Goal: Use online tool/utility

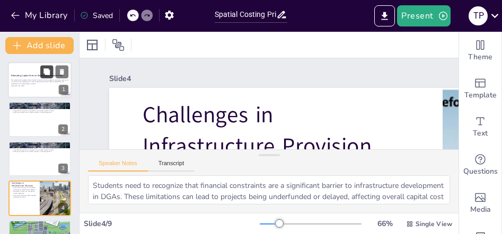
click at [42, 75] on button at bounding box center [46, 71] width 13 height 13
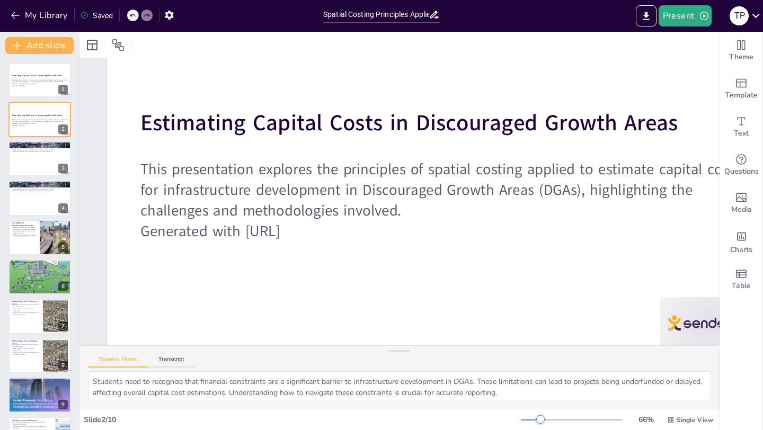
scroll to position [105, 2]
click at [41, 154] on button at bounding box center [46, 150] width 13 height 13
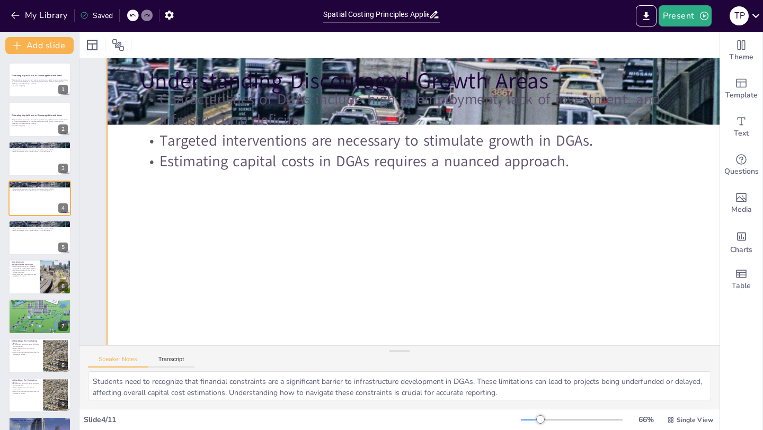
scroll to position [0, 2]
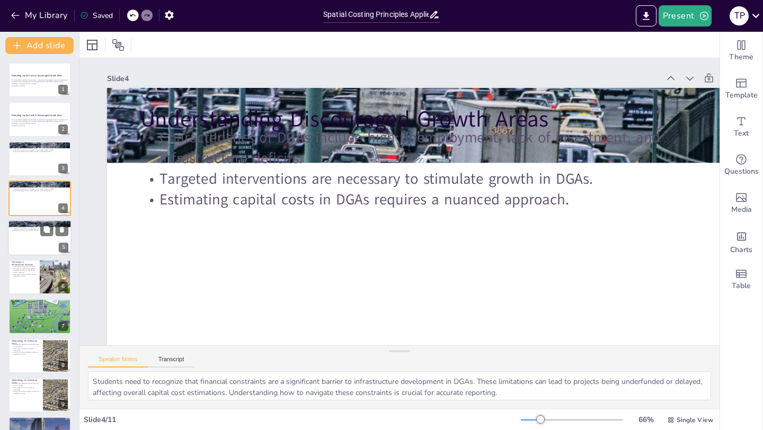
click at [36, 234] on div at bounding box center [40, 238] width 64 height 36
click at [25, 234] on p "Community resistance often hampers development efforts." at bounding box center [23, 276] width 25 height 4
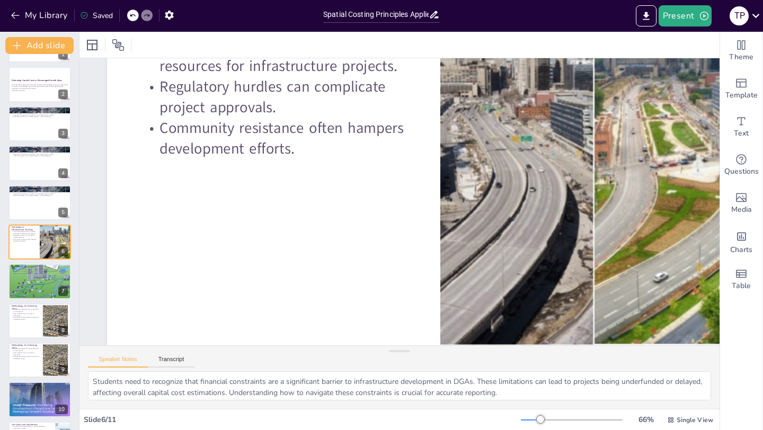
scroll to position [70, 0]
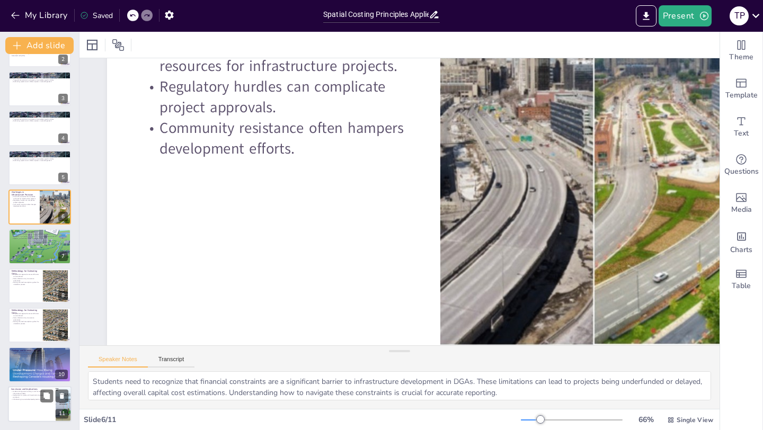
click at [25, 234] on div at bounding box center [40, 404] width 64 height 36
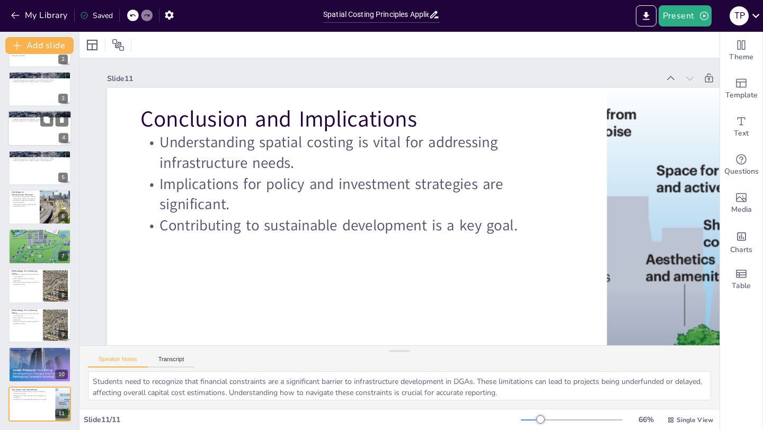
scroll to position [0, 0]
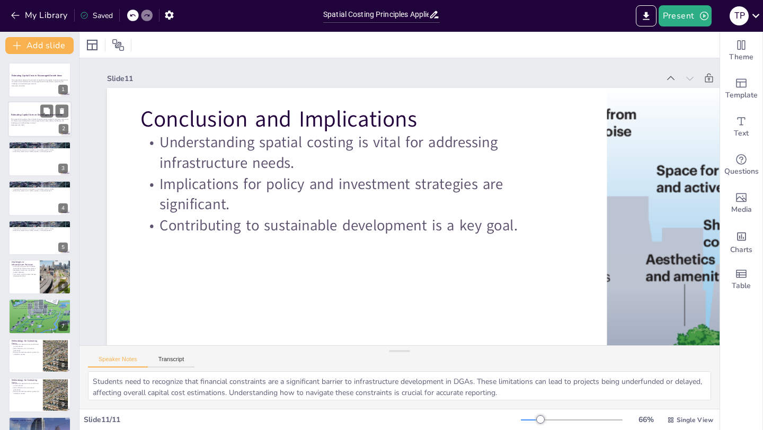
click at [27, 122] on p "This presentation explores the principles of spatial costing applied to estimat…" at bounding box center [39, 121] width 57 height 6
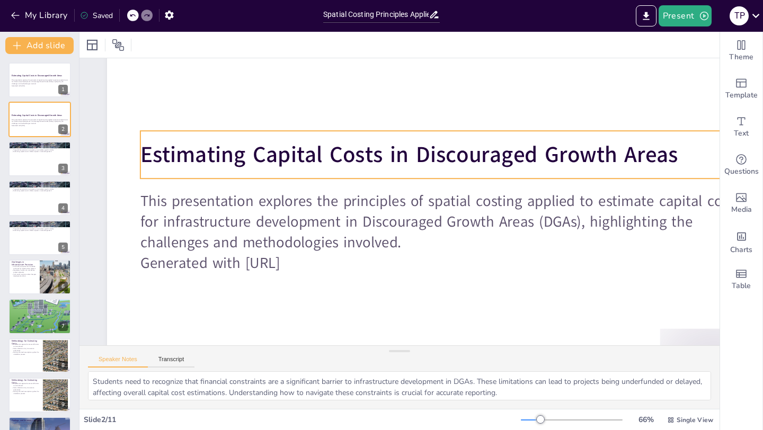
scroll to position [73, 2]
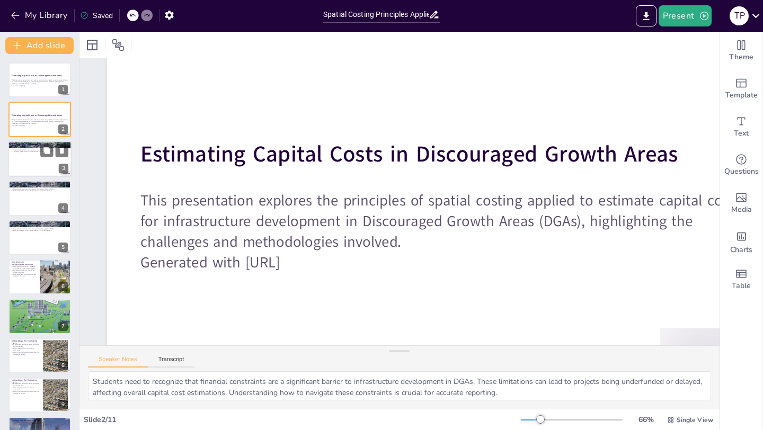
click at [27, 162] on div at bounding box center [40, 159] width 64 height 36
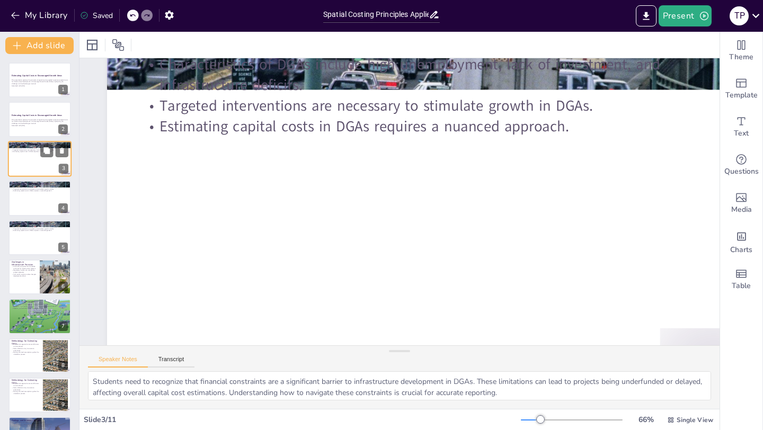
scroll to position [0, 2]
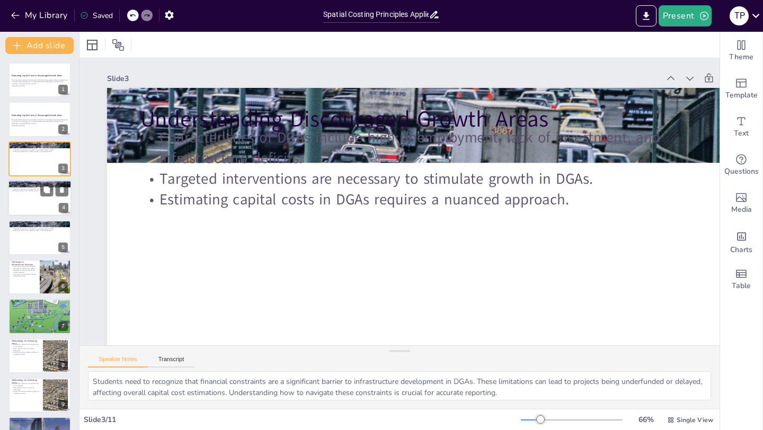
click at [25, 200] on div at bounding box center [40, 198] width 64 height 36
click at [25, 234] on div at bounding box center [40, 238] width 64 height 36
click at [63, 228] on icon at bounding box center [61, 229] width 7 height 7
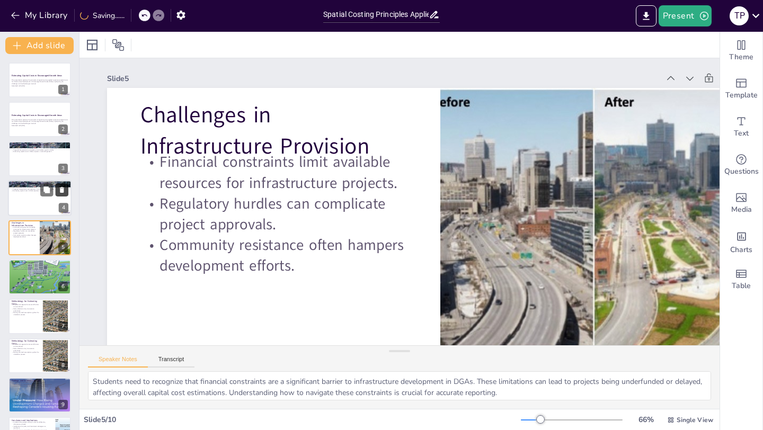
click at [64, 189] on icon at bounding box center [61, 190] width 7 height 7
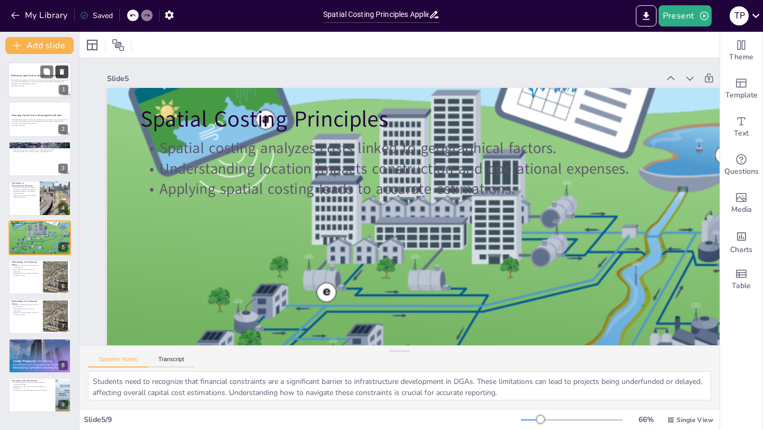
click at [59, 74] on icon at bounding box center [61, 71] width 7 height 7
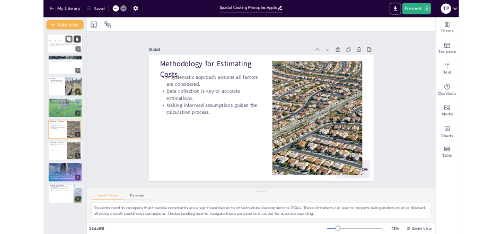
scroll to position [0, 0]
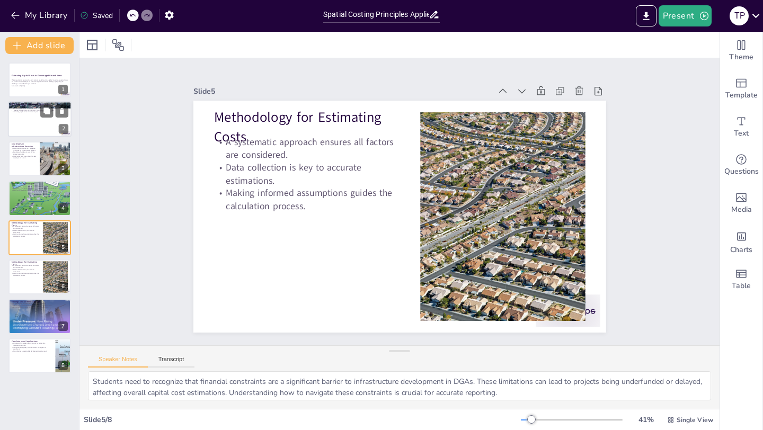
click at [31, 119] on div at bounding box center [40, 120] width 64 height 36
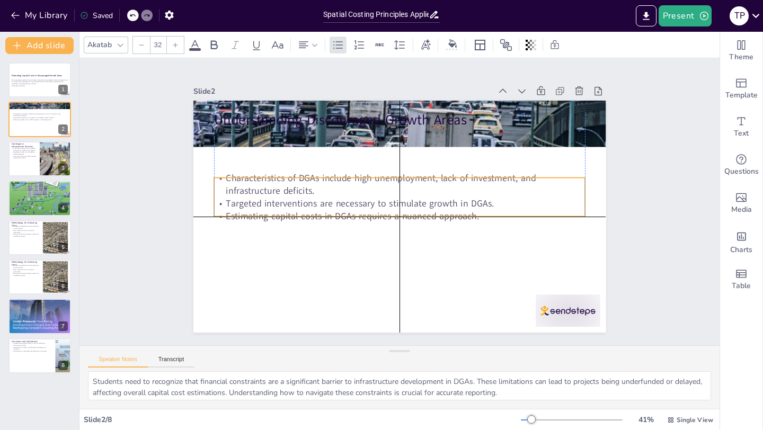
drag, startPoint x: 289, startPoint y: 145, endPoint x: 292, endPoint y: 192, distance: 46.7
click at [292, 192] on p "Characteristics of DGAs include high unemployment, lack of investment, and infr…" at bounding box center [400, 184] width 372 height 25
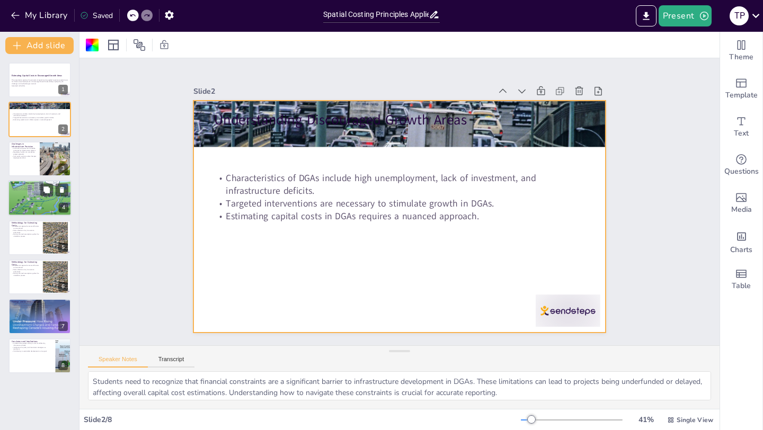
click at [30, 192] on div at bounding box center [40, 198] width 64 height 48
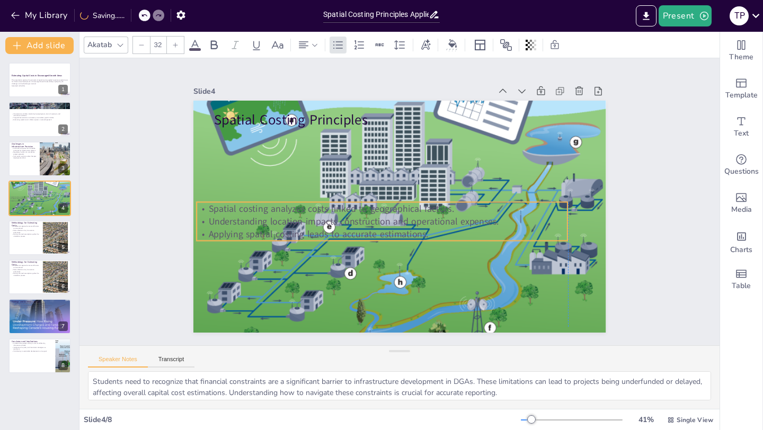
drag, startPoint x: 264, startPoint y: 152, endPoint x: 250, endPoint y: 223, distance: 72.4
click at [250, 223] on p "Understanding location impacts construction and operational expenses." at bounding box center [383, 221] width 372 height 13
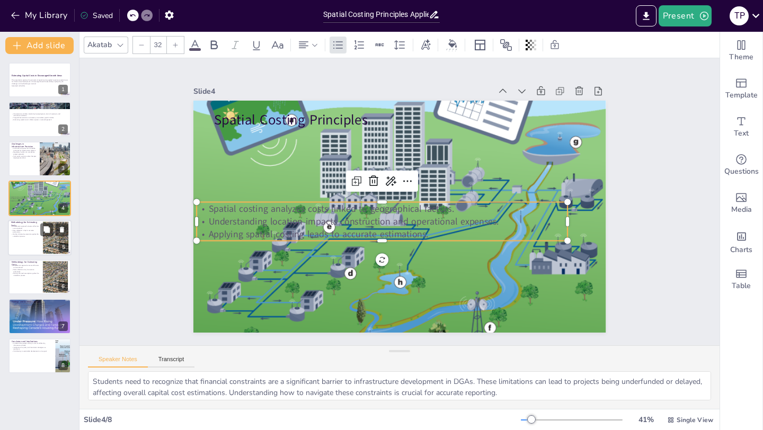
click at [34, 233] on p "Making informed assumptions guides the calculation process." at bounding box center [25, 235] width 29 height 4
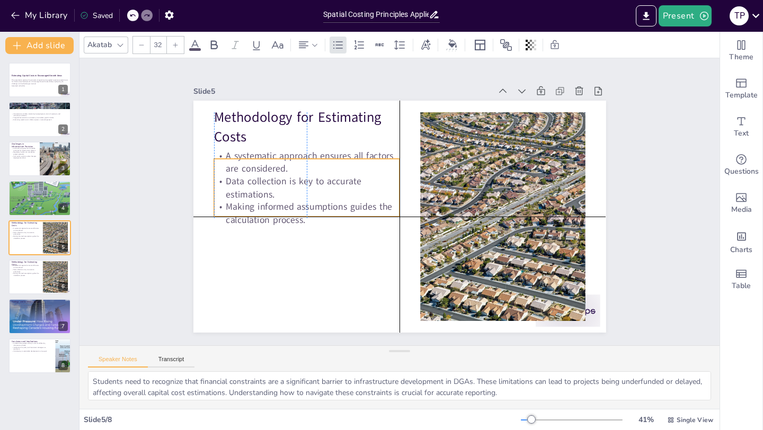
drag, startPoint x: 278, startPoint y: 181, endPoint x: 278, endPoint y: 197, distance: 15.9
click at [278, 197] on p "Data collection is key to accurate estimations." at bounding box center [307, 187] width 186 height 25
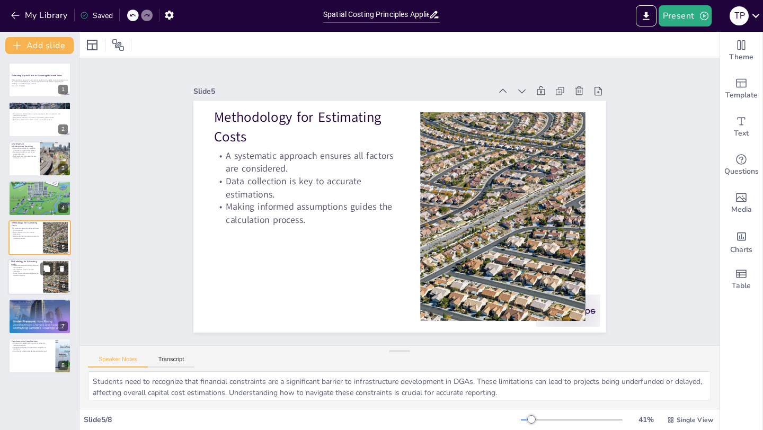
click at [33, 234] on p "Making informed assumptions guides the calculation process." at bounding box center [25, 274] width 29 height 4
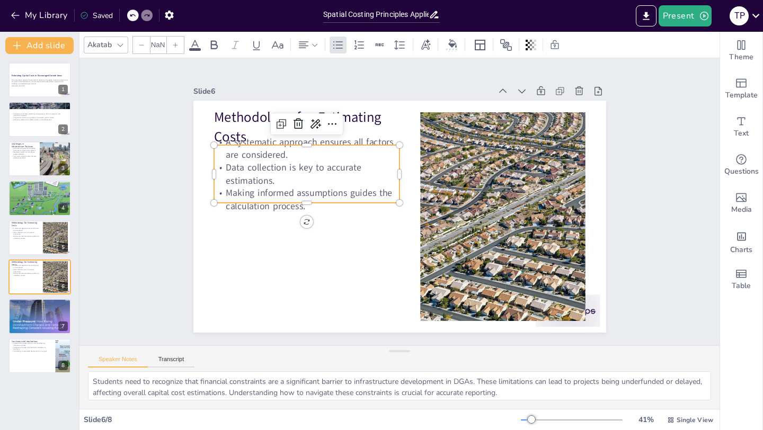
type input "32"
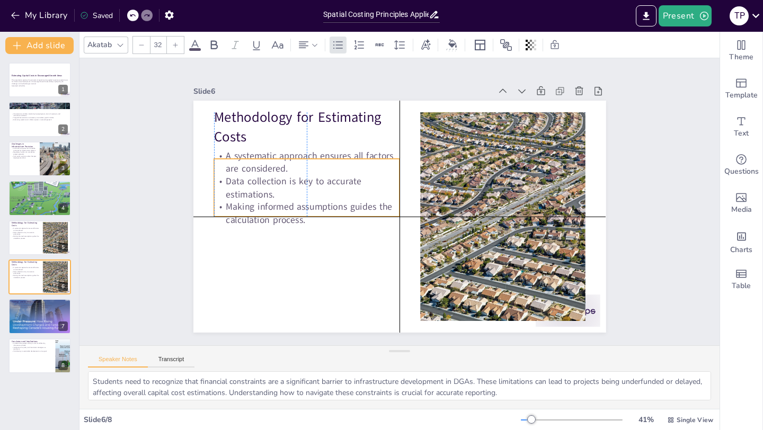
drag, startPoint x: 270, startPoint y: 181, endPoint x: 270, endPoint y: 195, distance: 13.8
click at [270, 195] on p "Data collection is key to accurate estimations." at bounding box center [307, 187] width 186 height 25
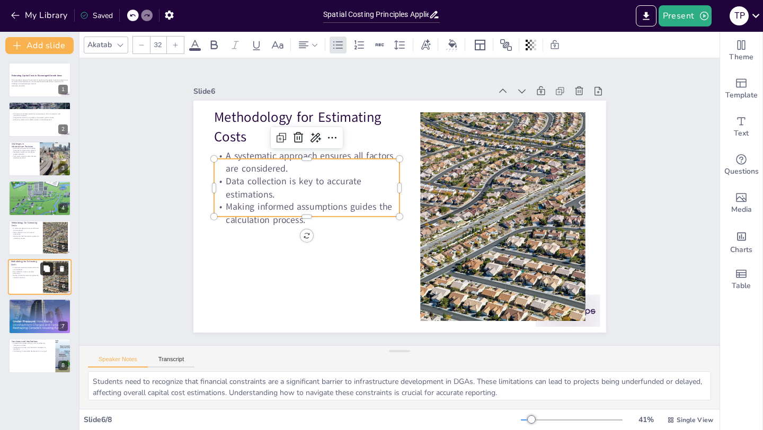
click at [50, 234] on icon at bounding box center [46, 268] width 7 height 7
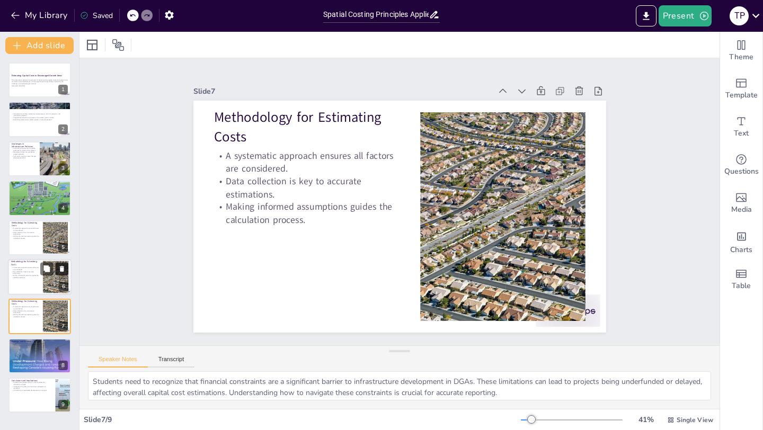
click at [63, 234] on icon at bounding box center [61, 268] width 7 height 7
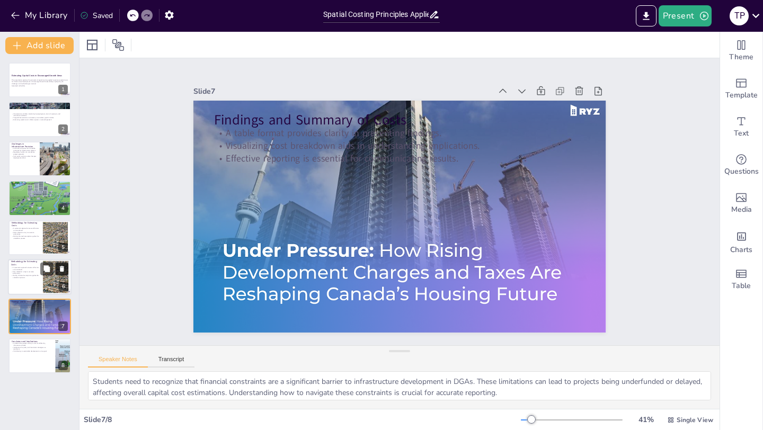
click at [63, 234] on icon at bounding box center [61, 268] width 7 height 7
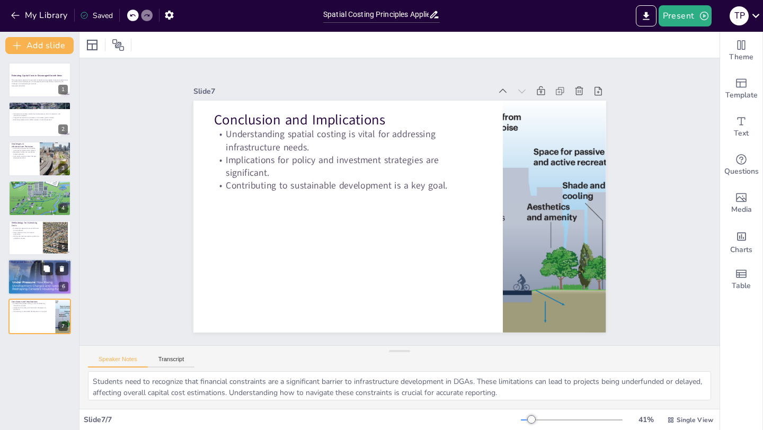
click at [36, 234] on div at bounding box center [40, 277] width 64 height 36
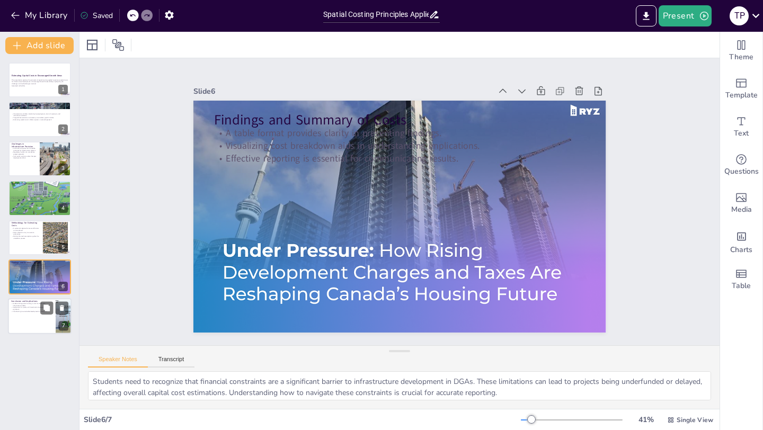
click at [22, 234] on p "Implications for policy and investment strategies are significant." at bounding box center [31, 309] width 41 height 4
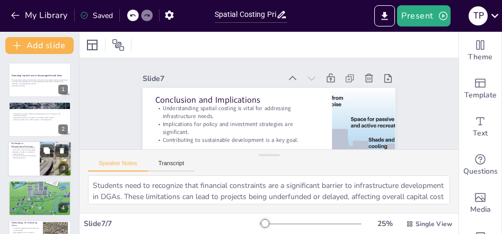
click at [30, 151] on p "Financial constraints limit available resources for infrastructure projects." at bounding box center [23, 149] width 25 height 4
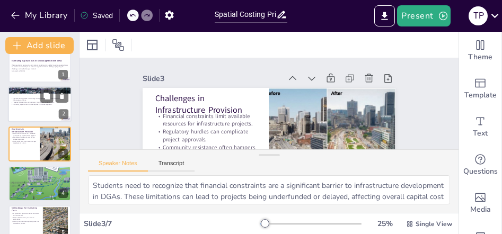
click at [39, 102] on p "Targeted interventions are necessary to stimulate growth in DGAs." at bounding box center [39, 103] width 57 height 2
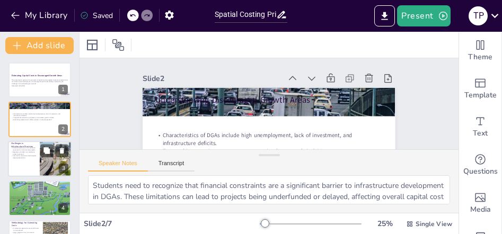
click at [42, 162] on div at bounding box center [55, 159] width 35 height 36
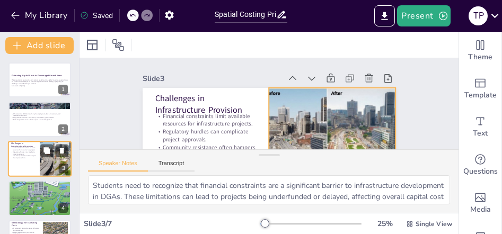
scroll to position [108, 0]
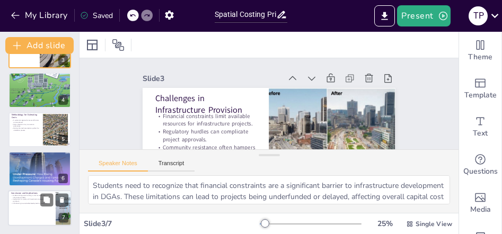
click at [39, 199] on p "Implications for policy and investment strategies are significant." at bounding box center [31, 201] width 41 height 4
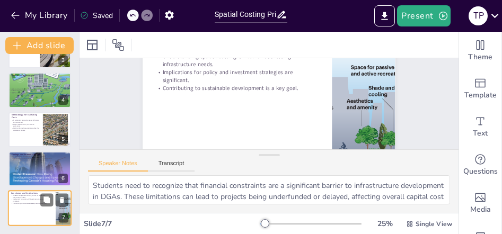
scroll to position [55, 0]
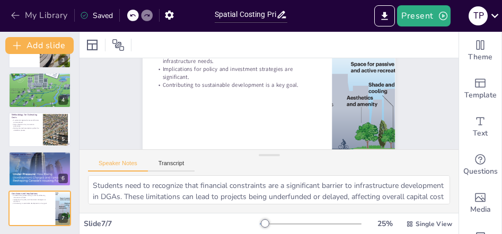
click at [19, 13] on icon "button" at bounding box center [15, 15] width 11 height 11
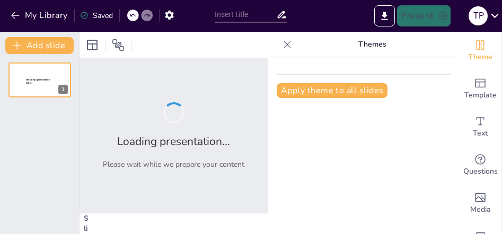
type input "Innovative Approaches to Capital Cost Estimation in Discouraged Growth Areas"
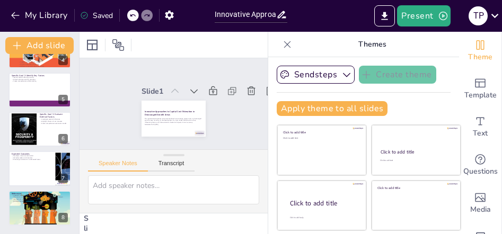
scroll to position [108, 0]
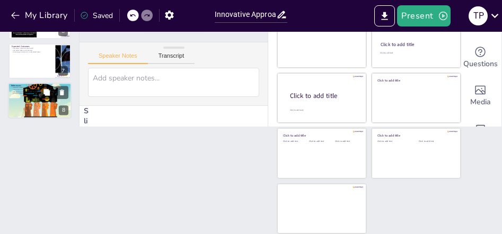
click at [30, 97] on div at bounding box center [40, 101] width 64 height 42
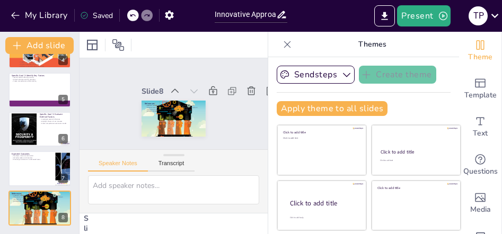
scroll to position [0, 0]
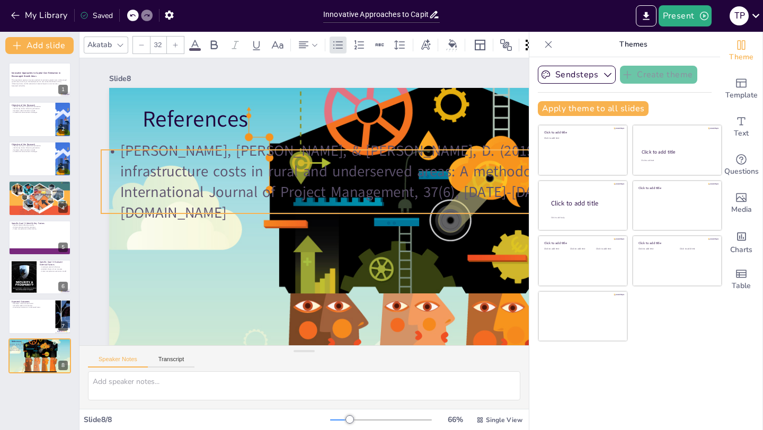
drag, startPoint x: 261, startPoint y: 170, endPoint x: 219, endPoint y: 183, distance: 43.9
click at [220, 183] on p "[PERSON_NAME], [PERSON_NAME], & [PERSON_NAME], D. (2019). Estimating infrastruc…" at bounding box center [213, 242] width 604 height 206
click at [262, 161] on p "[PERSON_NAME], [PERSON_NAME], & [PERSON_NAME], D. (2019). Estimating infrastruc…" at bounding box center [334, 296] width 145 height 605
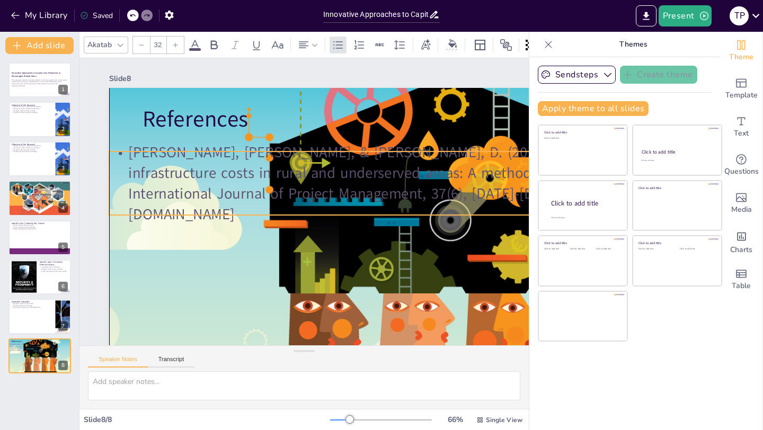
click at [352, 199] on p "[PERSON_NAME], [PERSON_NAME], & [PERSON_NAME], D. (2019). Estimating infrastruc…" at bounding box center [199, 220] width 600 height 83
